Goal: Task Accomplishment & Management: Use online tool/utility

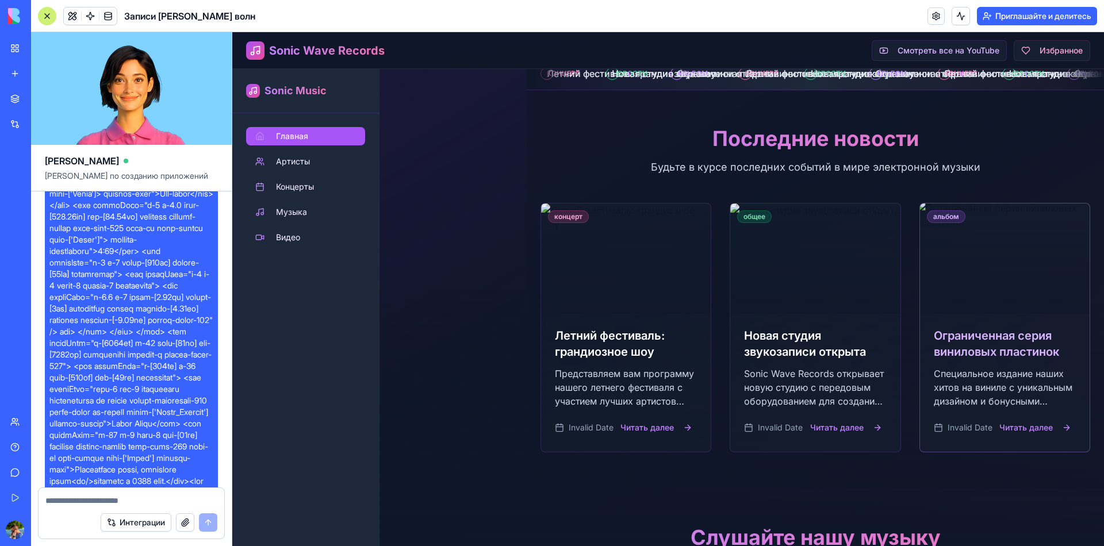
scroll to position [978, 0]
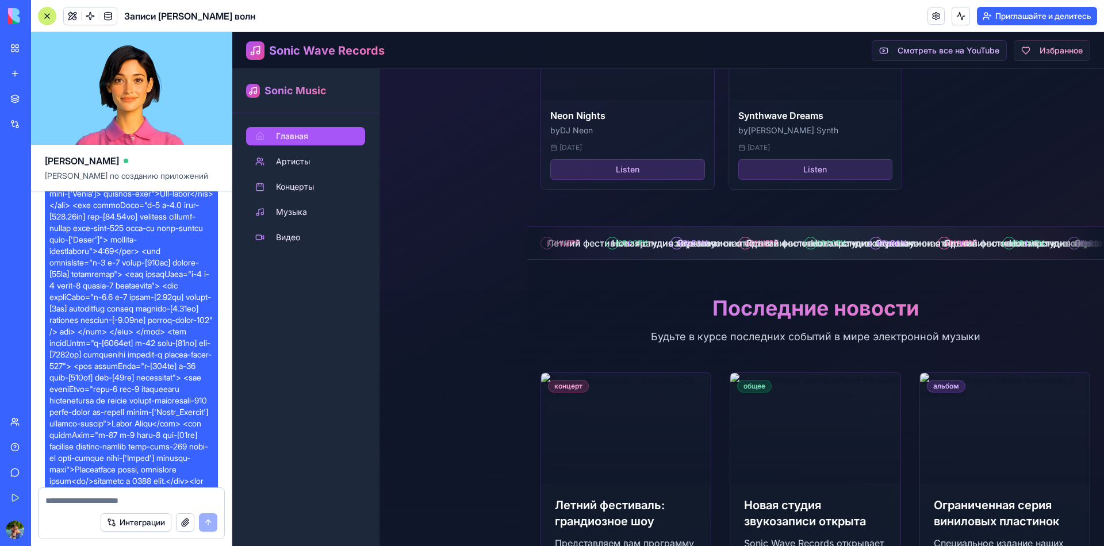
click at [938, 259] on div at bounding box center [815, 243] width 577 height 32
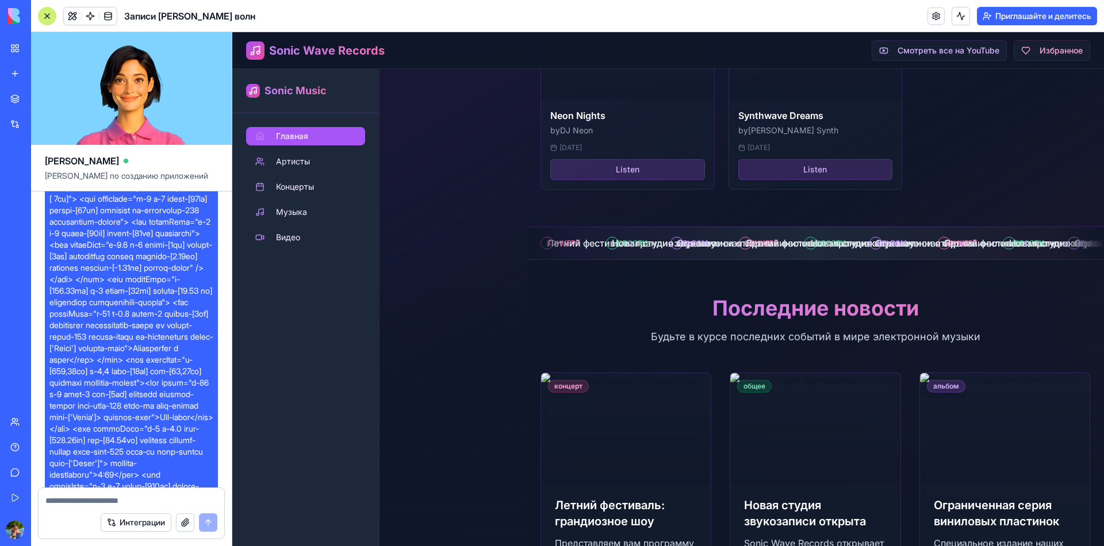
scroll to position [6800, 0]
click at [49, 62] on link "Новое приложение" at bounding box center [26, 73] width 46 height 23
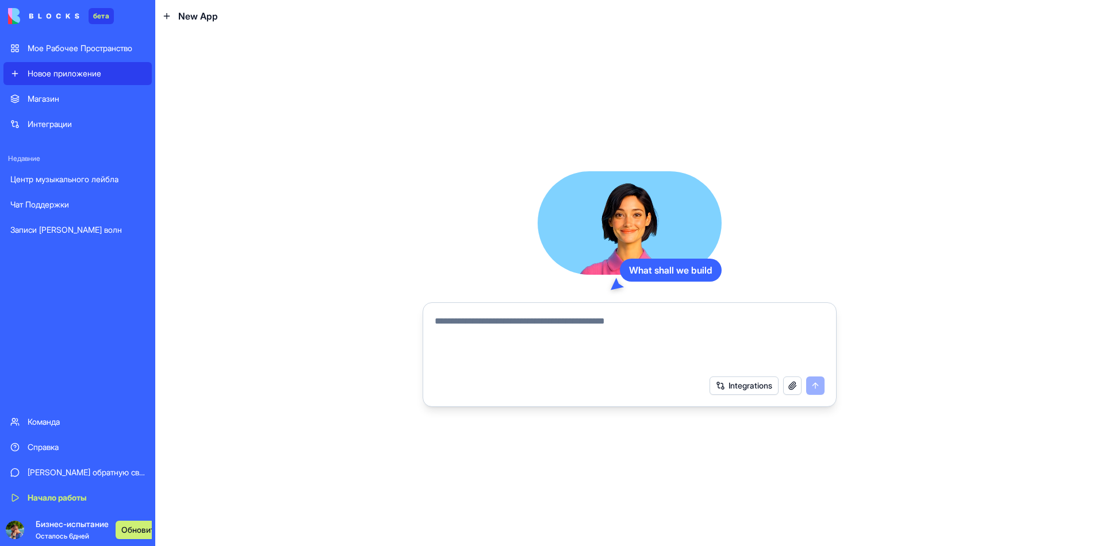
click at [525, 317] on textarea at bounding box center [630, 342] width 390 height 55
click at [779, 380] on button "Интеграции" at bounding box center [743, 386] width 71 height 18
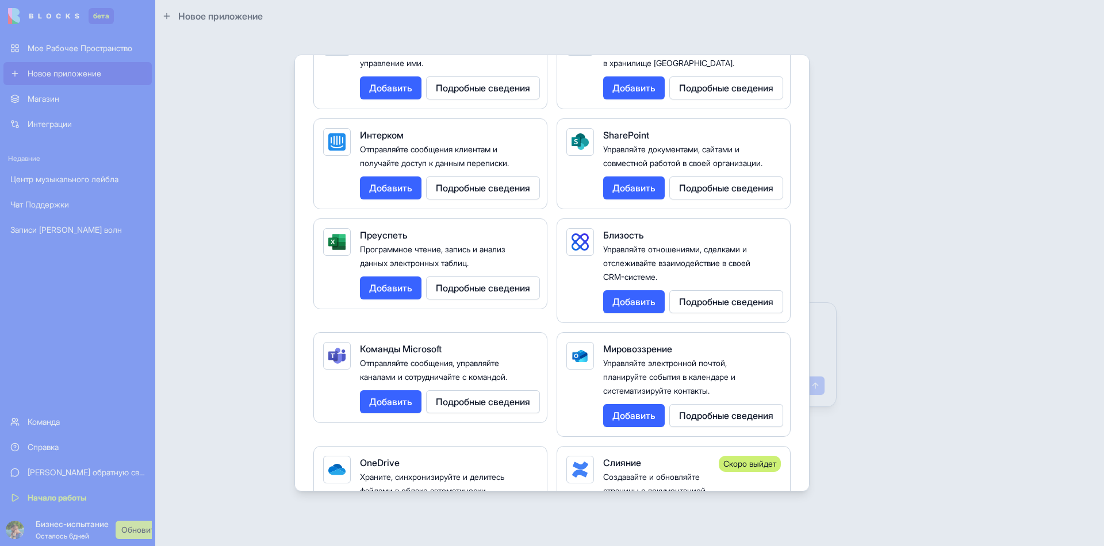
scroll to position [1323, 0]
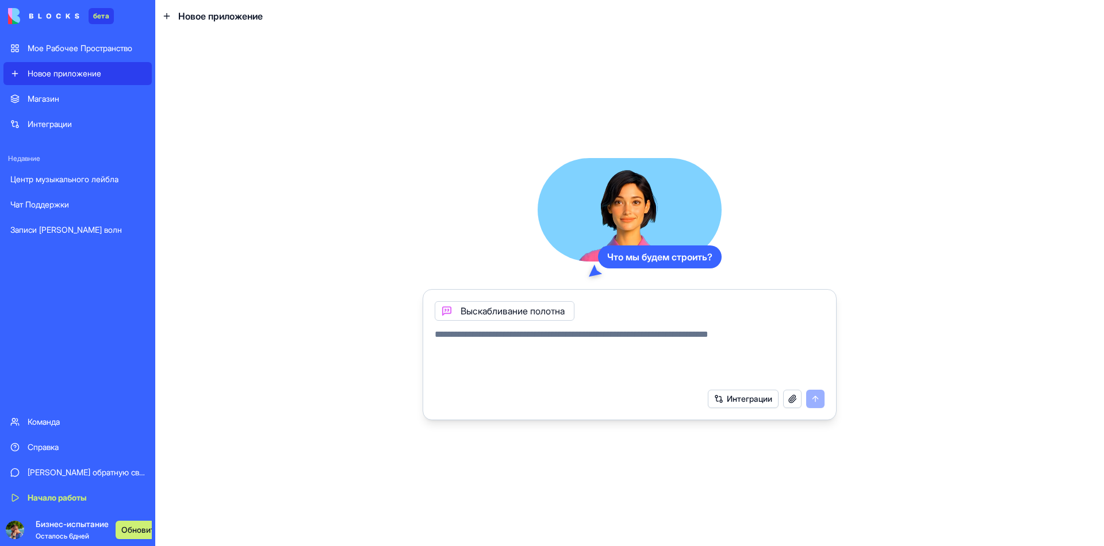
click at [749, 390] on button "Интеграции" at bounding box center [743, 399] width 71 height 18
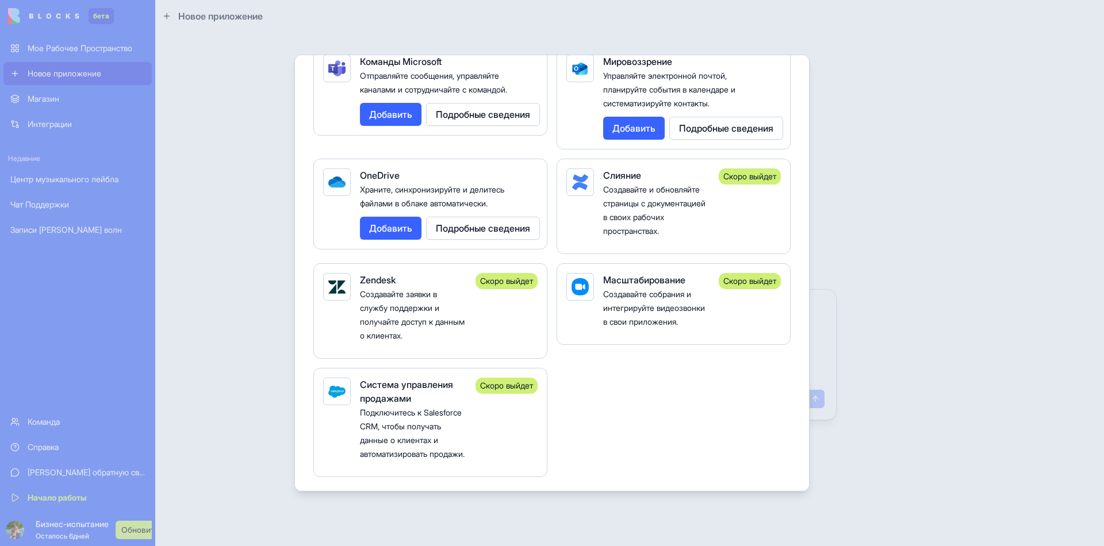
scroll to position [1495, 0]
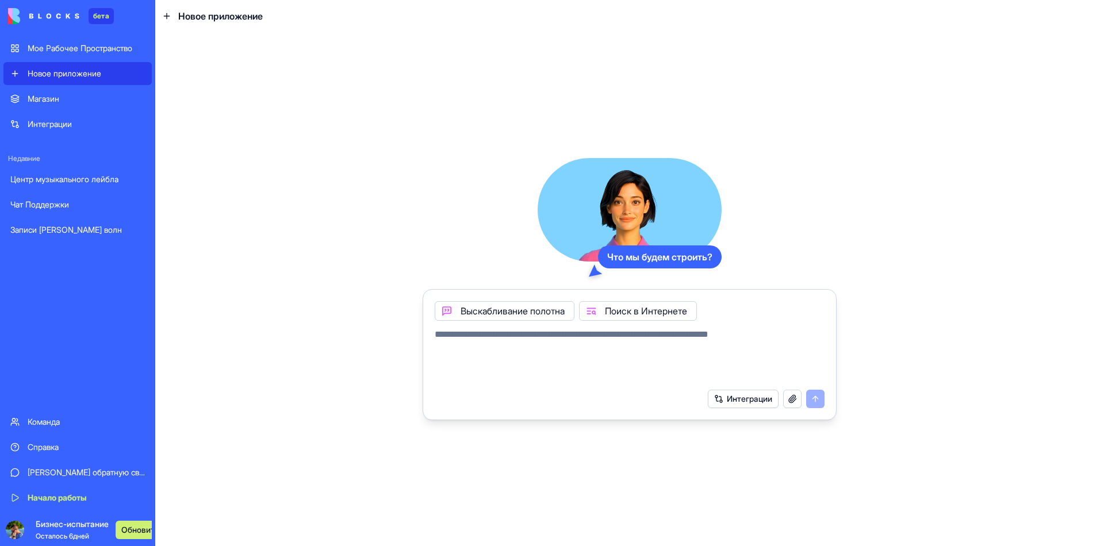
click at [754, 390] on button "Интеграции" at bounding box center [743, 399] width 71 height 18
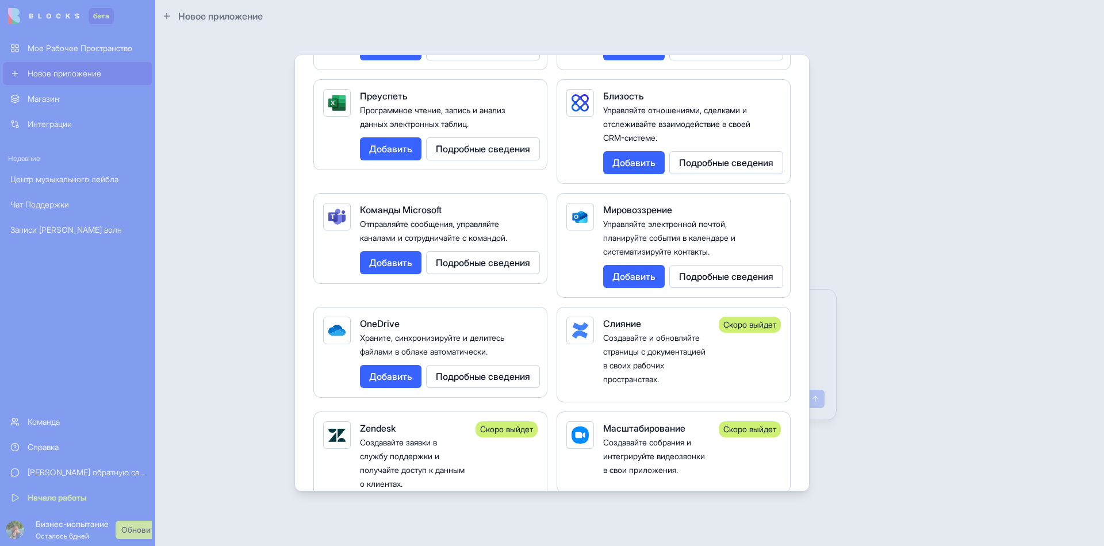
scroll to position [1265, 0]
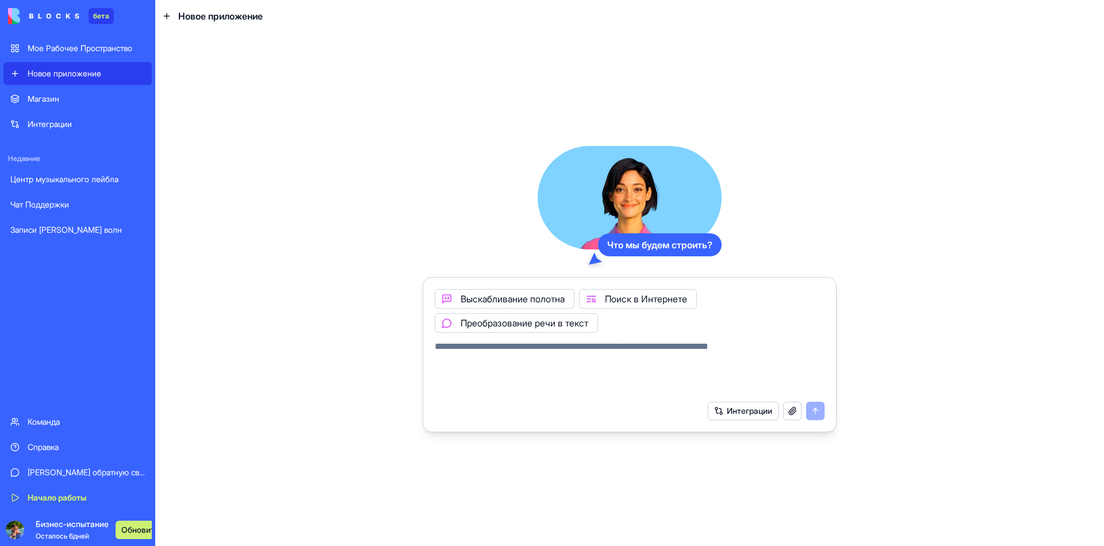
click at [779, 402] on button "Интеграции" at bounding box center [743, 411] width 71 height 18
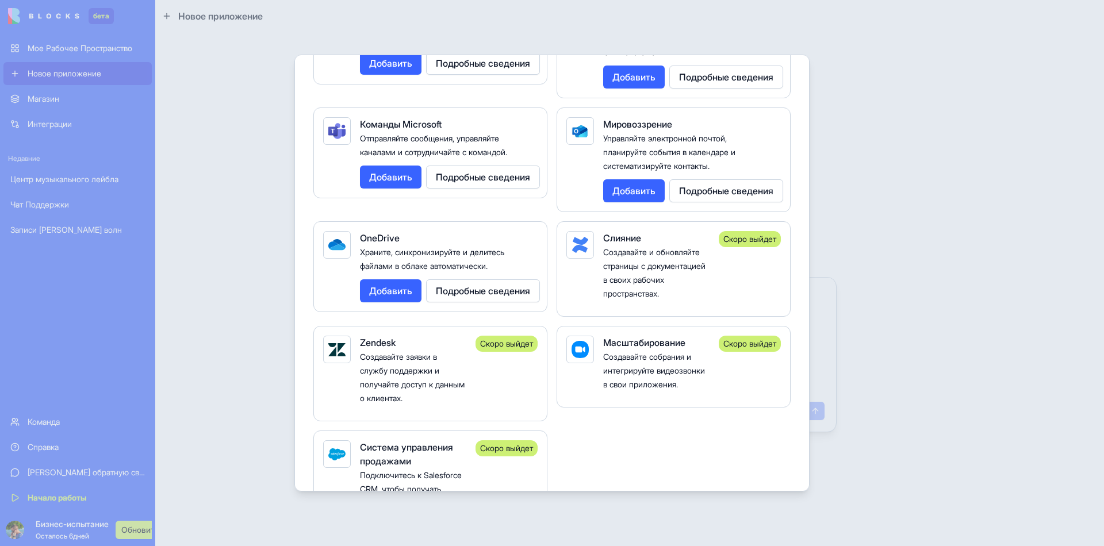
scroll to position [1323, 0]
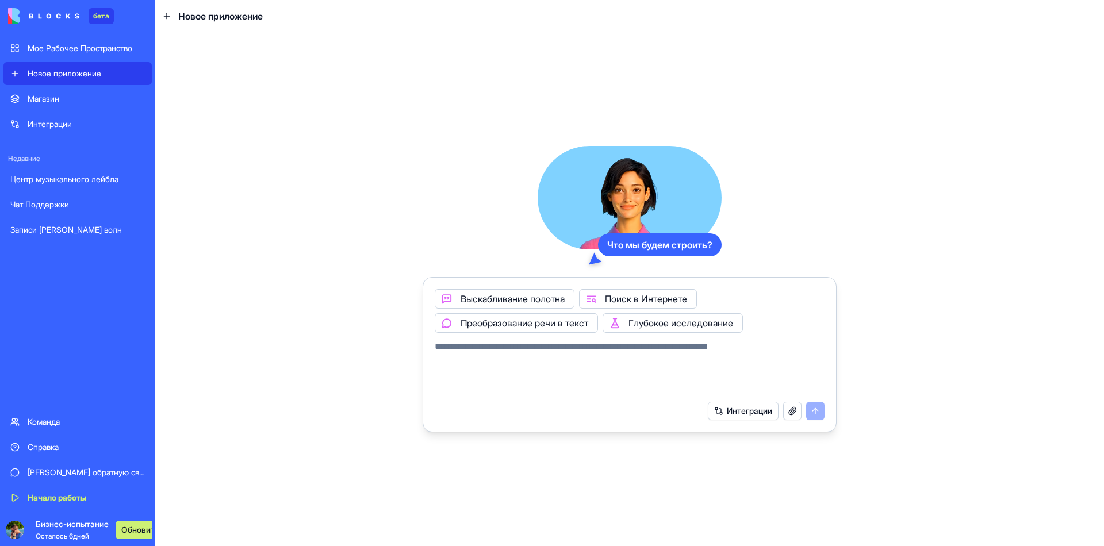
click at [751, 402] on button "Интеграции" at bounding box center [743, 411] width 71 height 18
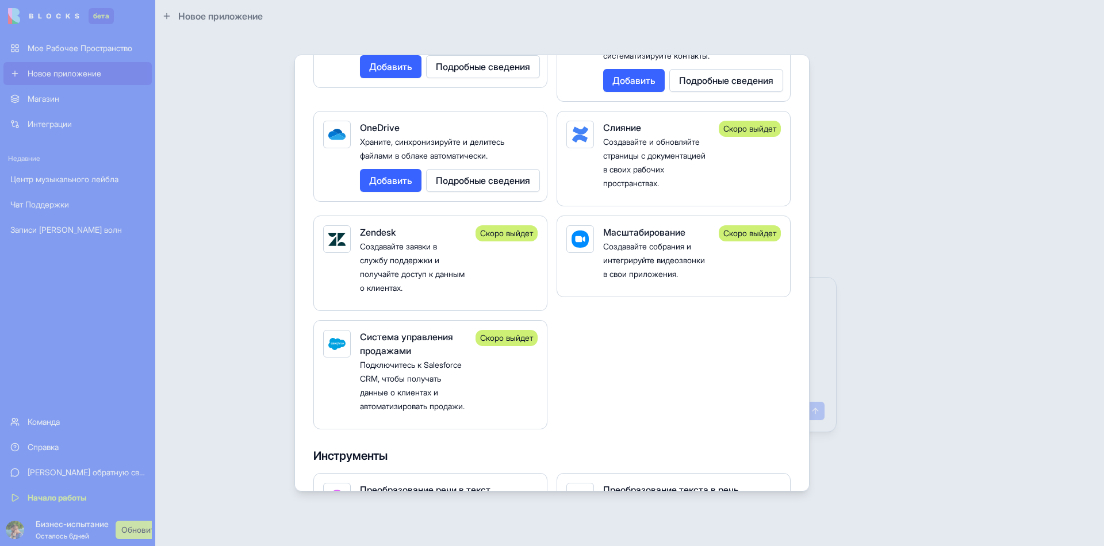
scroll to position [1495, 0]
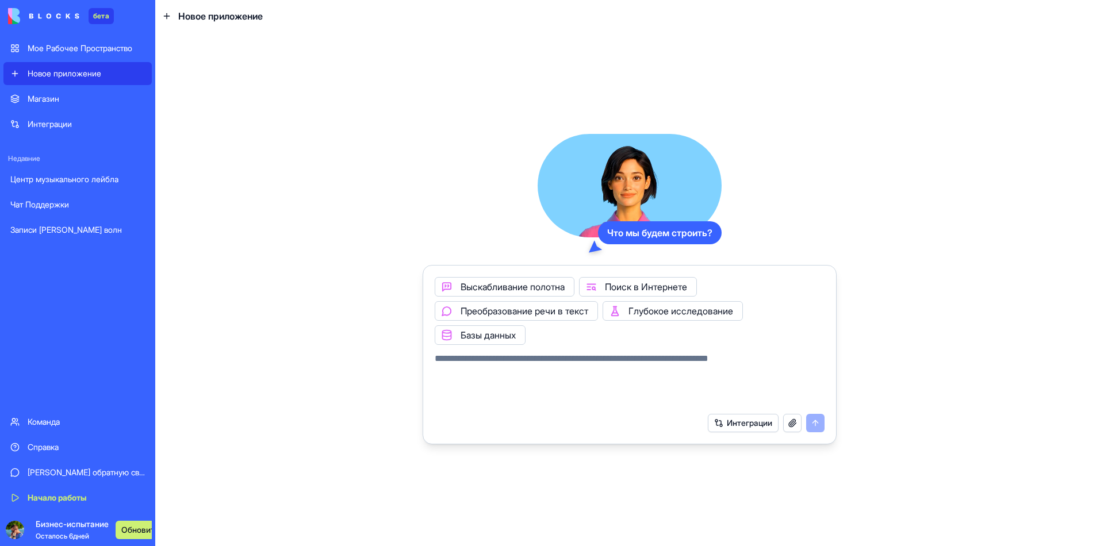
click at [768, 414] on button "Интеграции" at bounding box center [743, 423] width 71 height 18
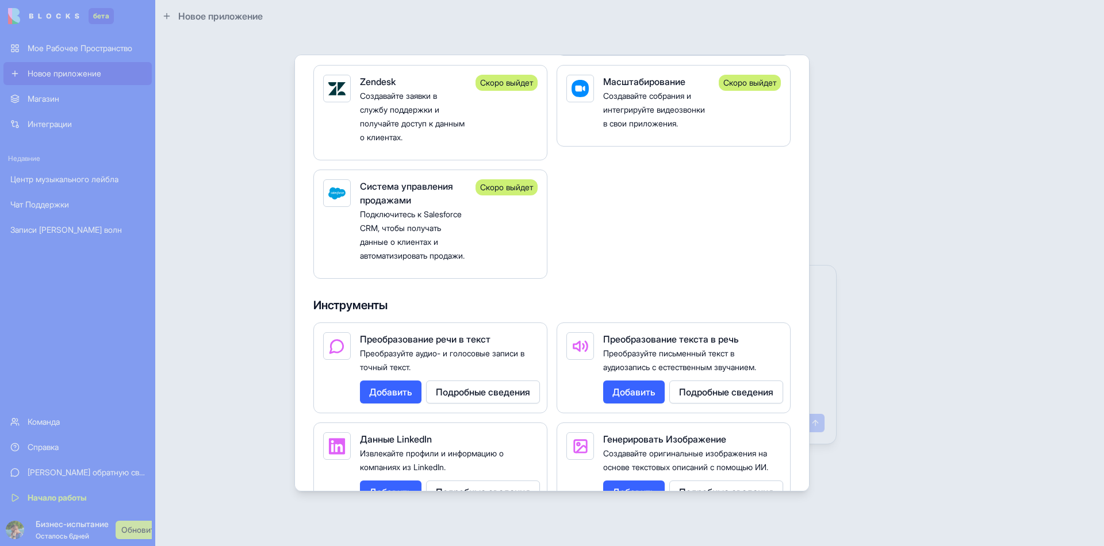
scroll to position [1553, 0]
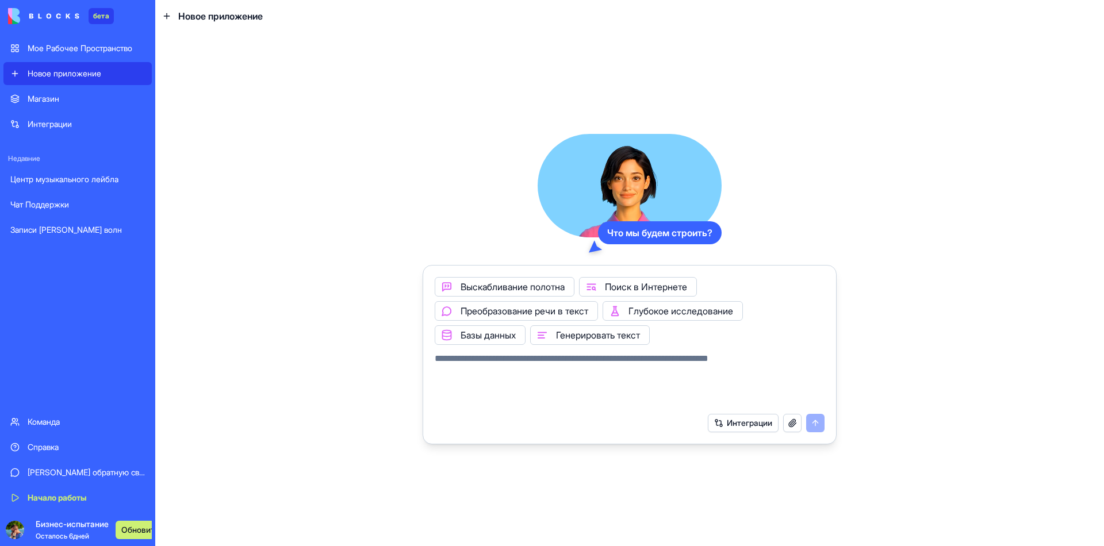
click at [752, 414] on button "Интеграции" at bounding box center [743, 423] width 71 height 18
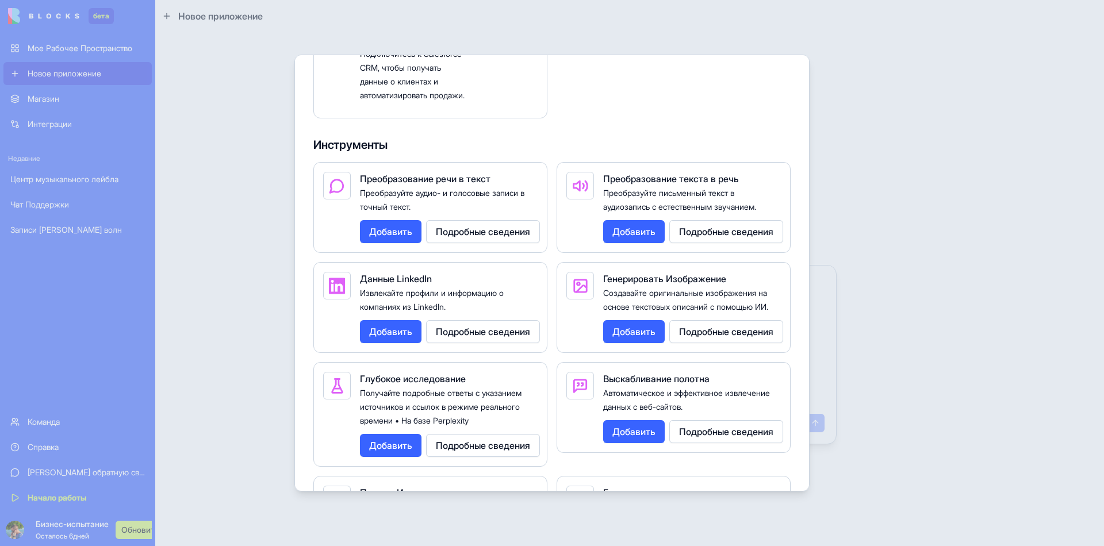
scroll to position [1624, 0]
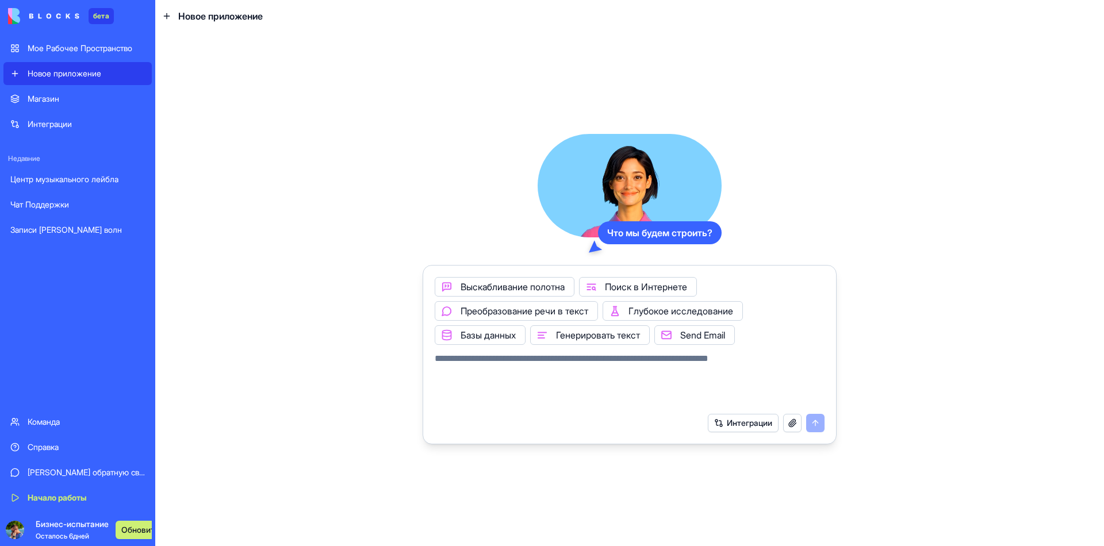
click at [774, 414] on button "Интеграции" at bounding box center [743, 423] width 71 height 18
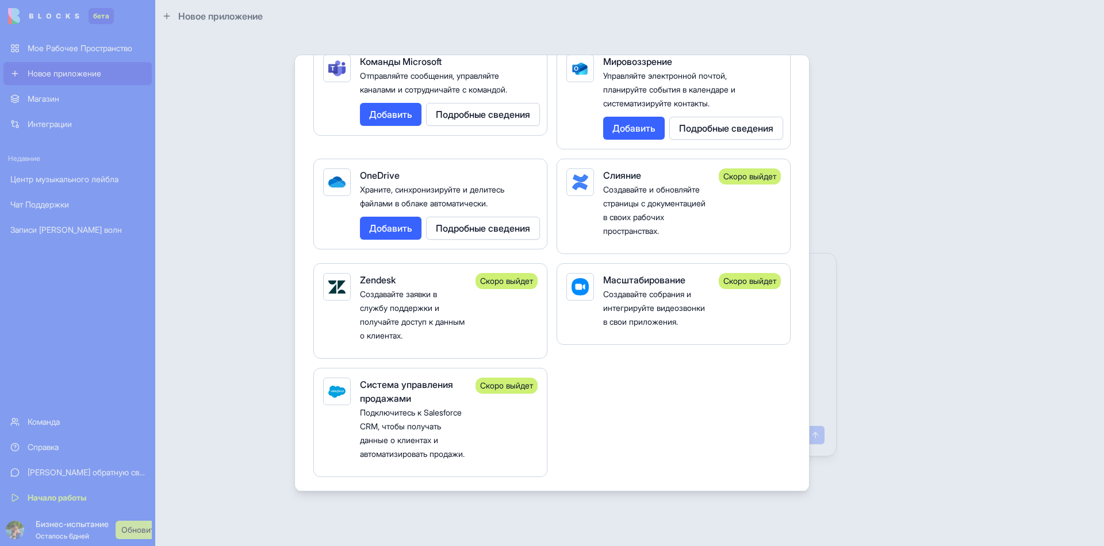
scroll to position [1610, 0]
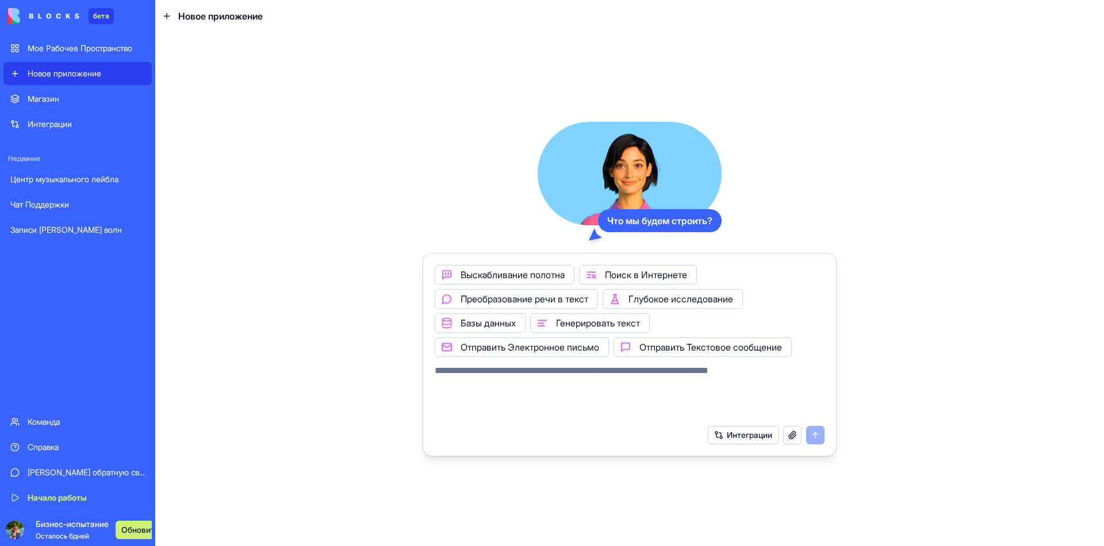
click at [754, 419] on div "Интеграции" at bounding box center [630, 435] width 404 height 32
click at [754, 426] on button "Интеграции" at bounding box center [743, 435] width 71 height 18
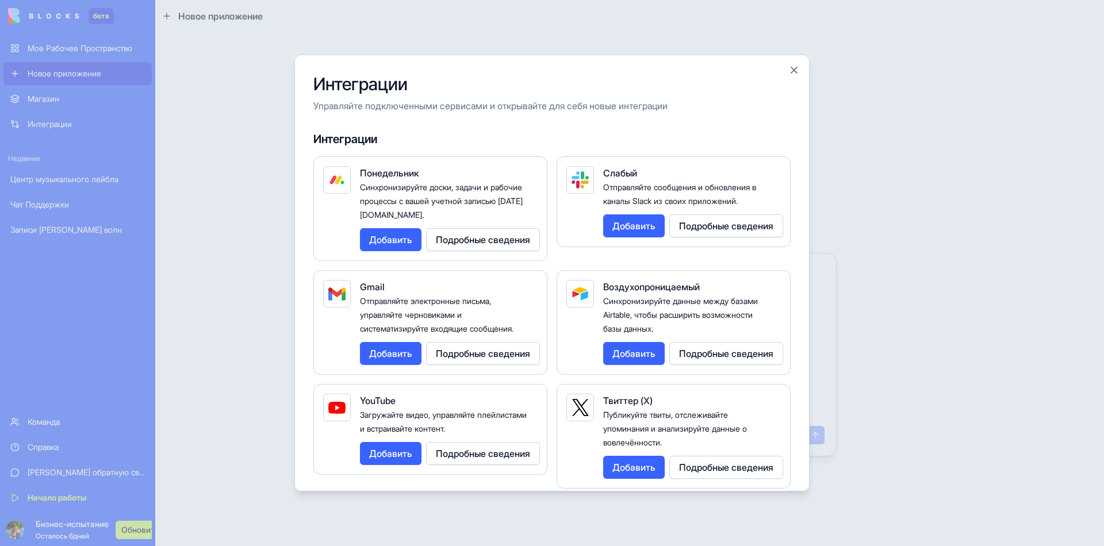
click at [411, 384] on div "YouTube Загружайте видео, управляйте плейлистами и встраивайте контент. Добавит…" at bounding box center [430, 429] width 234 height 91
click at [421, 442] on button "Добавить" at bounding box center [391, 453] width 62 height 23
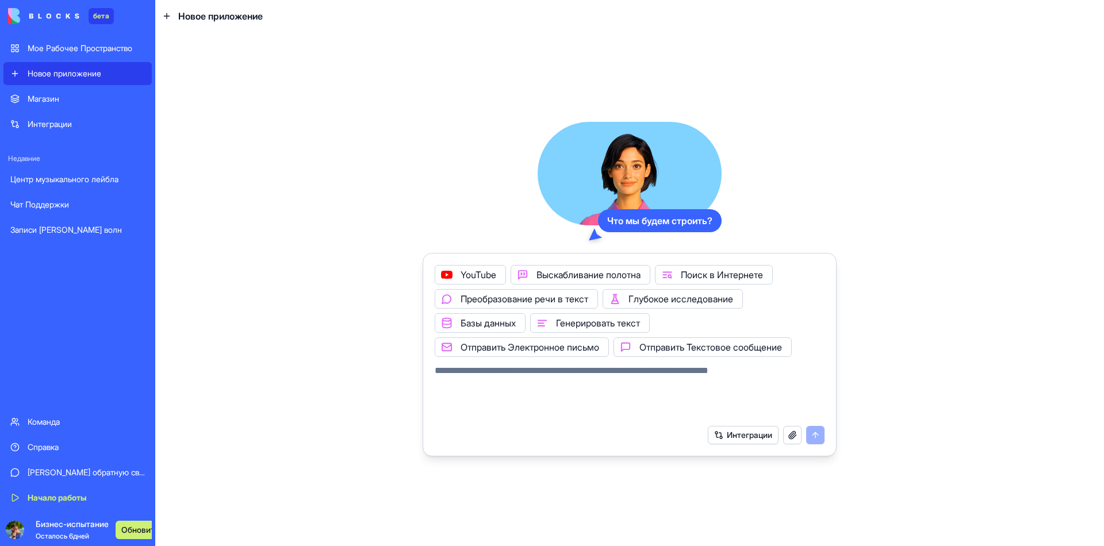
click at [773, 426] on button "Интеграции" at bounding box center [743, 435] width 71 height 18
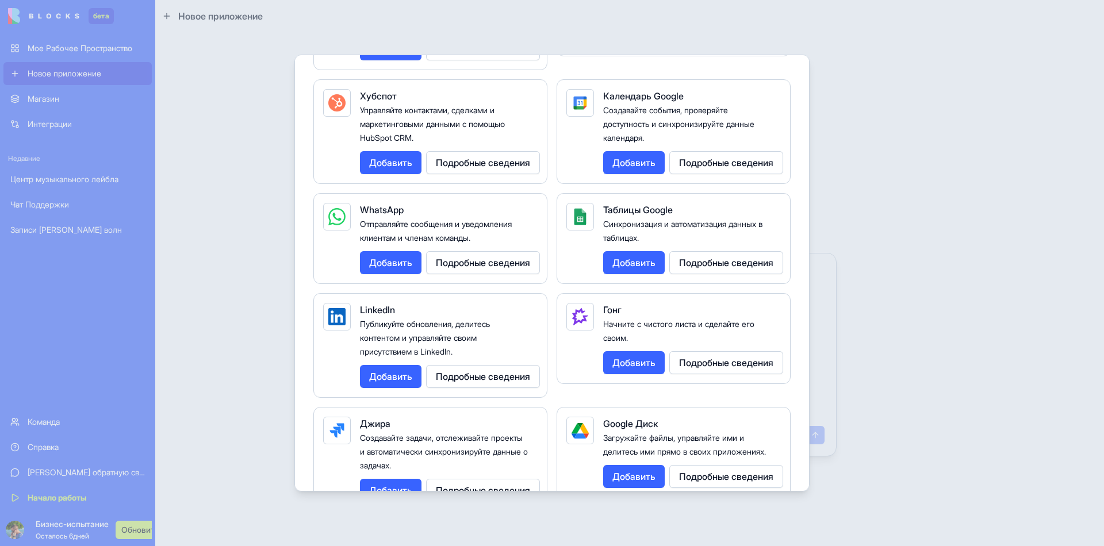
scroll to position [518, 0]
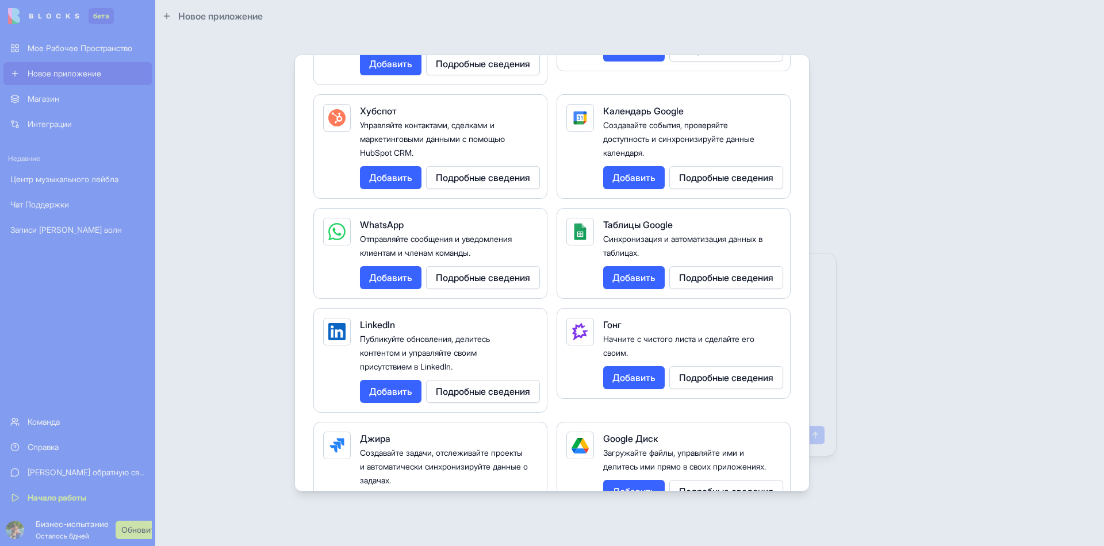
click at [620, 480] on button "Добавить" at bounding box center [634, 491] width 62 height 23
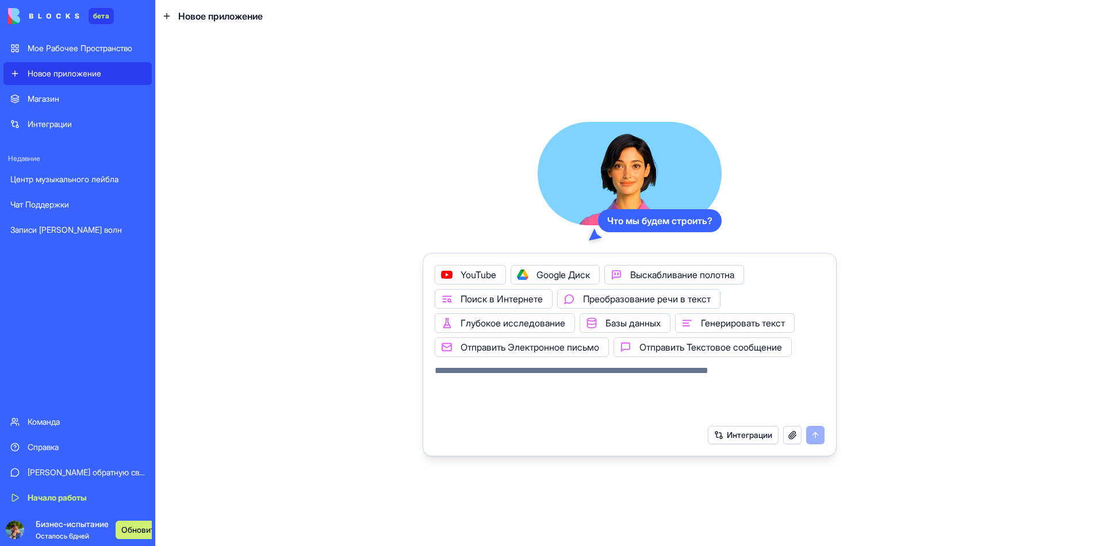
click at [755, 426] on button "Интеграции" at bounding box center [743, 435] width 71 height 18
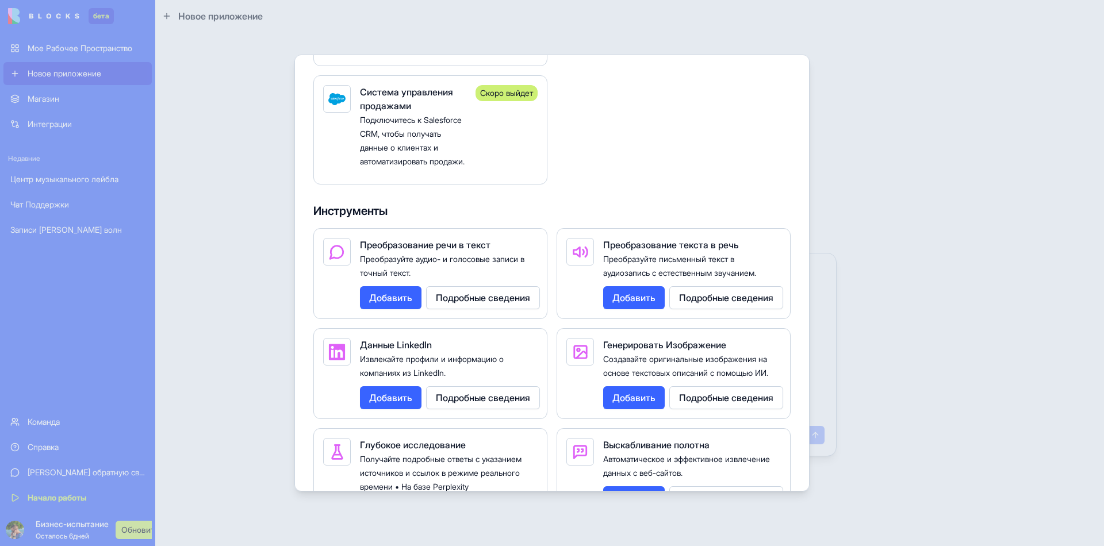
scroll to position [1620, 0]
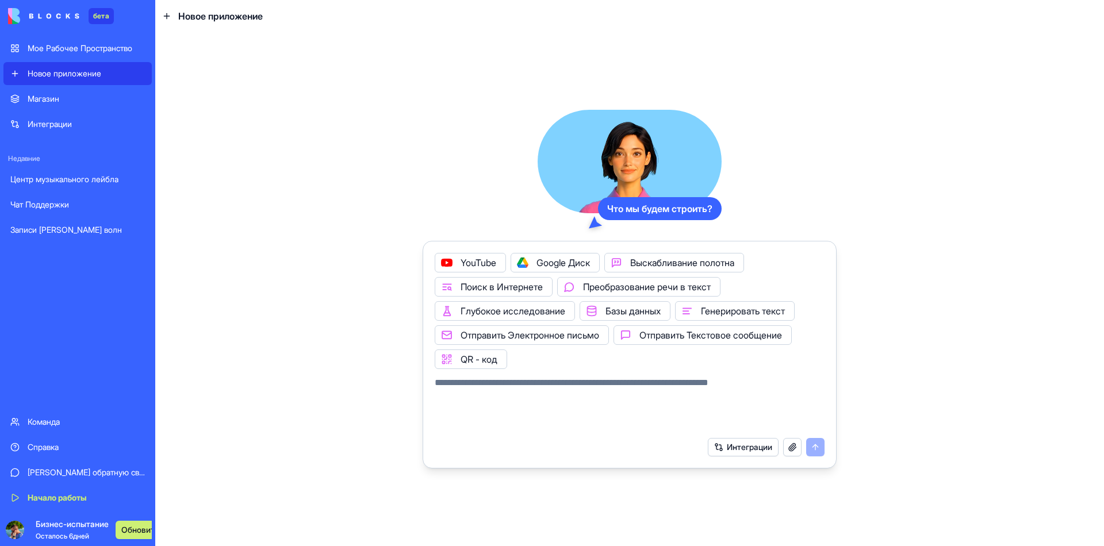
click at [553, 376] on textarea at bounding box center [630, 403] width 390 height 55
type textarea "**********"
click at [549, 67] on div "**********" at bounding box center [629, 289] width 949 height 514
